Goal: Task Accomplishment & Management: Manage account settings

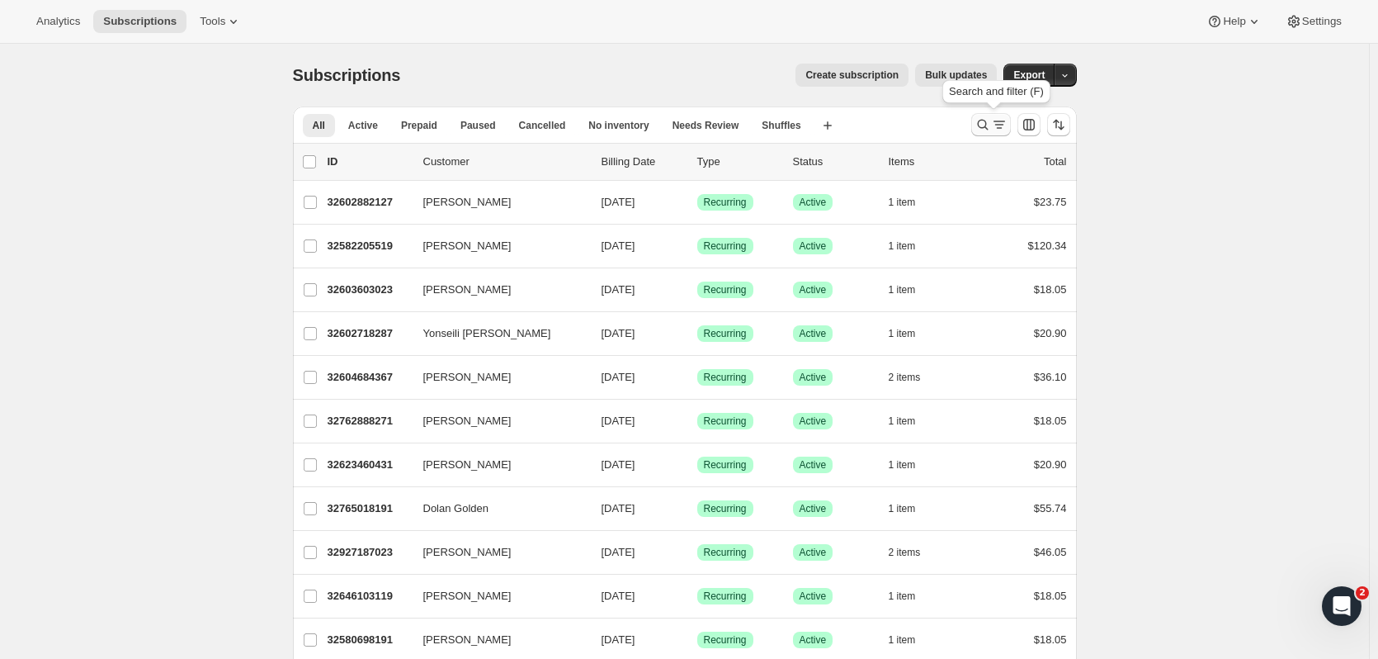
click at [985, 122] on icon "Search and filter results" at bounding box center [983, 124] width 17 height 17
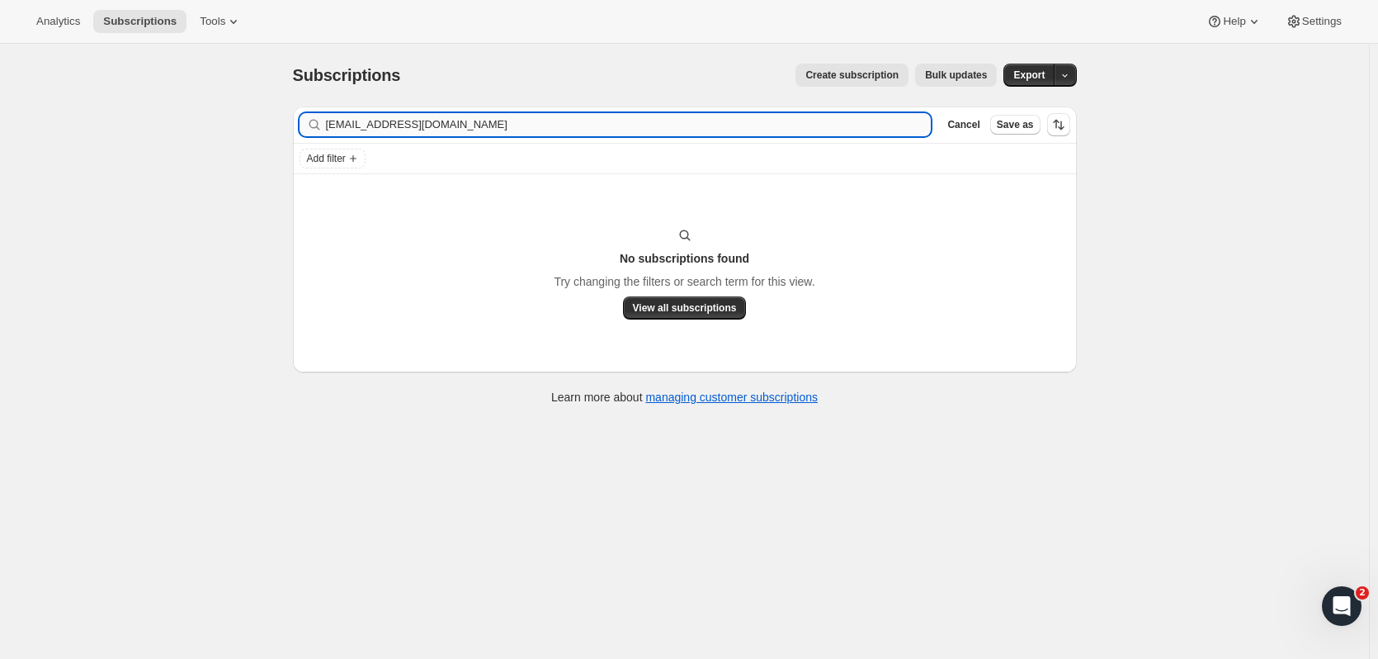
click at [477, 128] on input "[EMAIL_ADDRESS][DOMAIN_NAME]" at bounding box center [629, 124] width 606 height 23
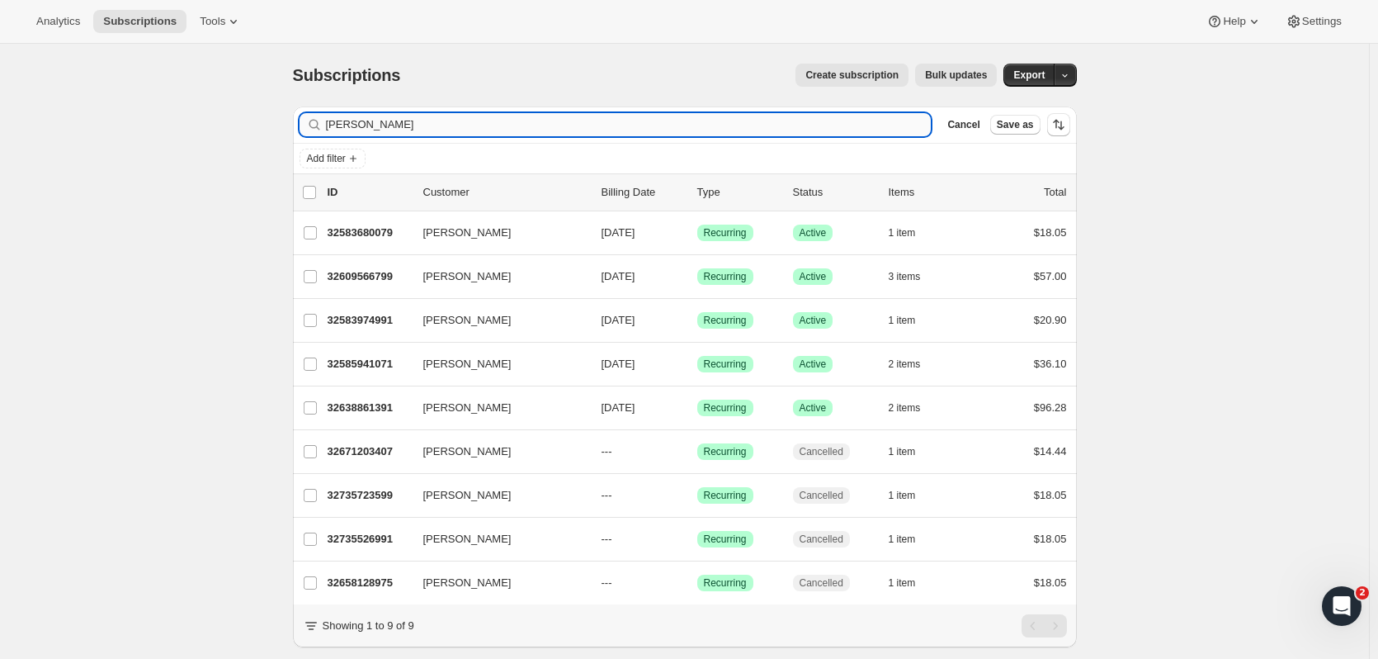
type input "[PERSON_NAME]"
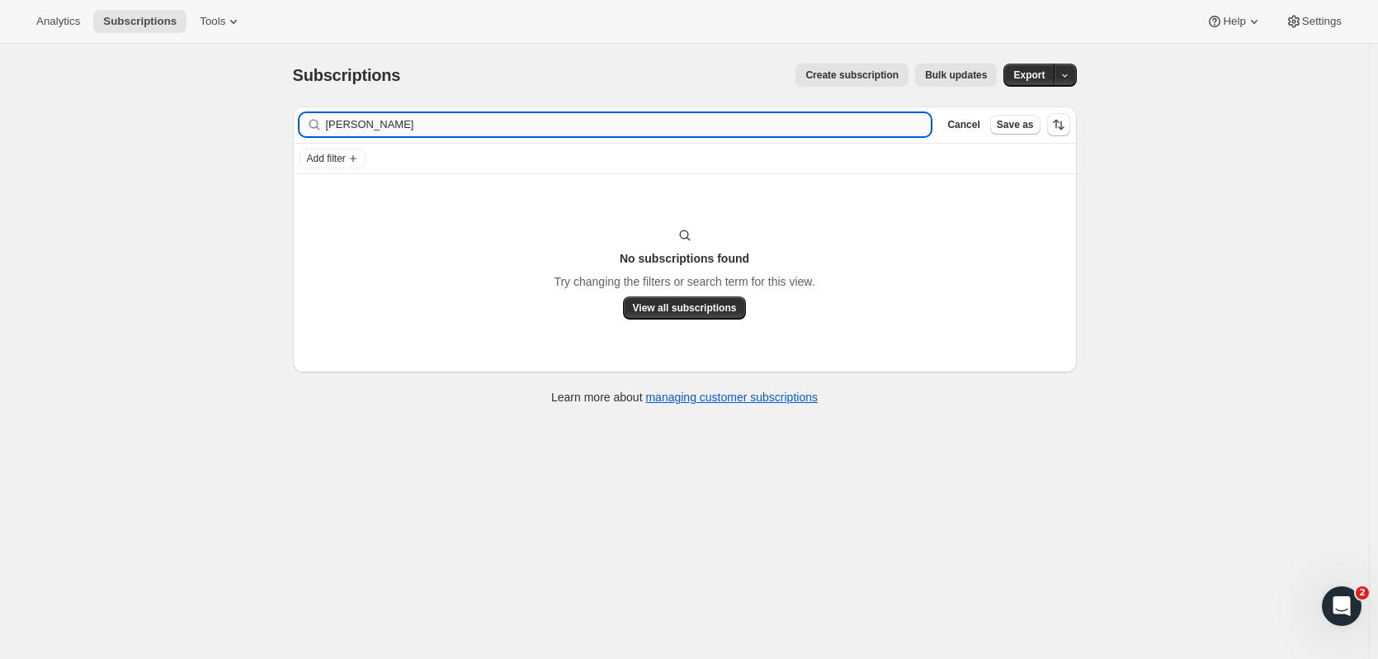
click at [398, 121] on input "[PERSON_NAME]" at bounding box center [629, 124] width 606 height 23
click at [396, 121] on input "[PERSON_NAME]" at bounding box center [629, 124] width 606 height 23
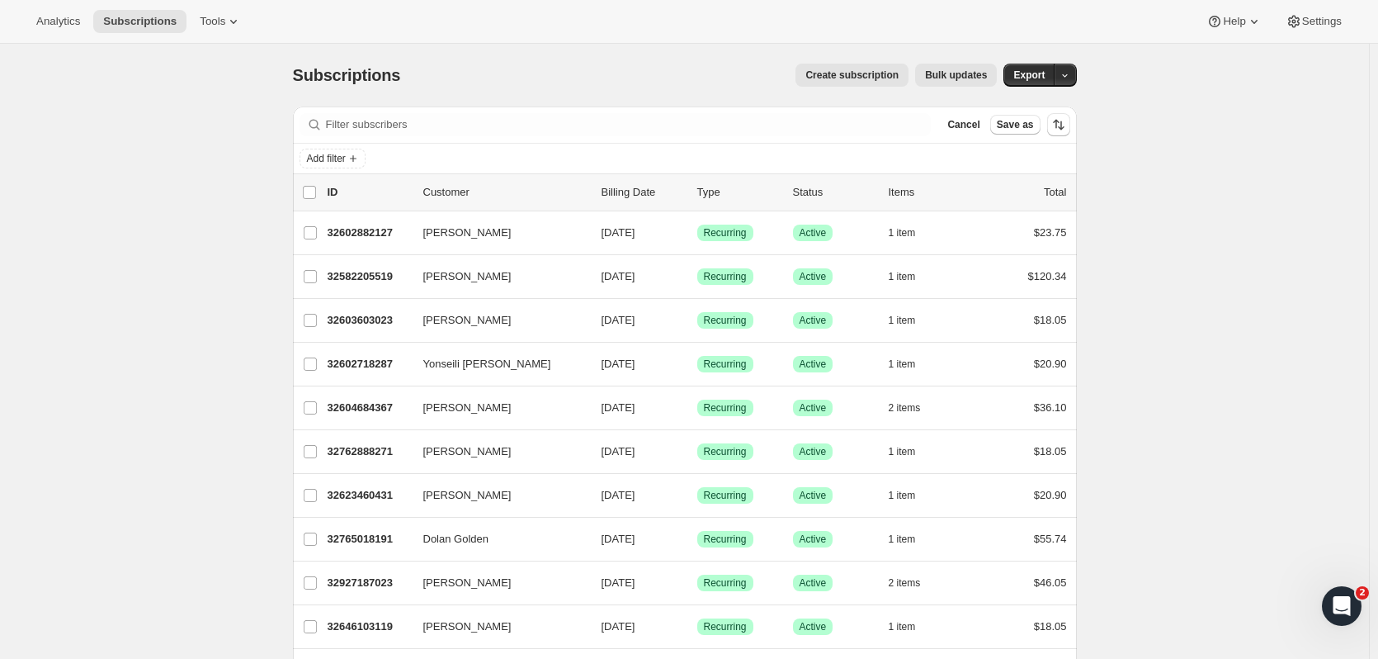
drag, startPoint x: 520, startPoint y: 73, endPoint x: 497, endPoint y: 68, distance: 23.6
click at [497, 68] on div "Create subscription Bulk updates" at bounding box center [708, 75] width 577 height 23
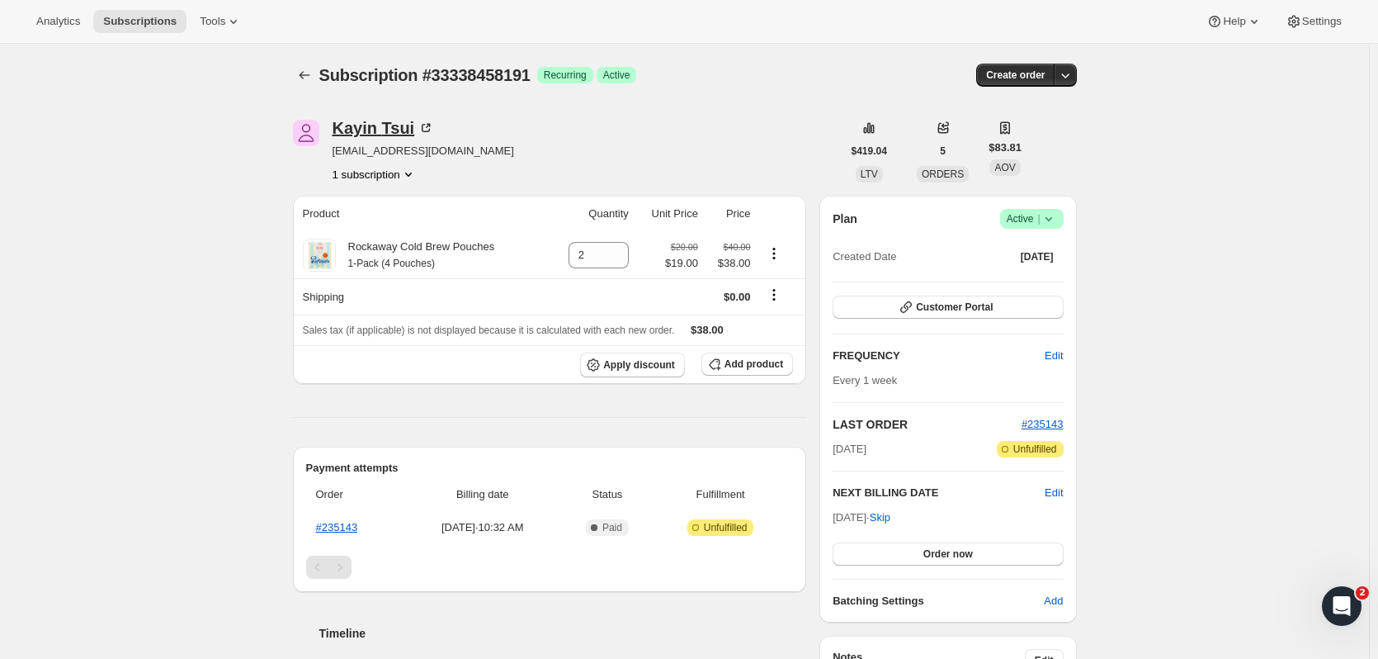
click at [407, 125] on div "Kayin Tsui" at bounding box center [384, 128] width 102 height 17
click at [340, 529] on link "#235143" at bounding box center [337, 527] width 42 height 12
